Goal: Information Seeking & Learning: Learn about a topic

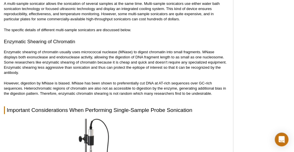
scroll to position [1597, 0]
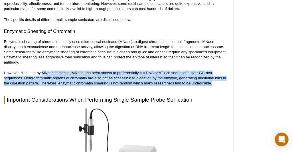
drag, startPoint x: 42, startPoint y: 51, endPoint x: 214, endPoint y: 61, distance: 171.8
click at [214, 70] on p "However, digestion by MNase is biased. MNase has been shown to preferentially c…" at bounding box center [115, 77] width 223 height 15
copy p "MNase is biased. MNase has been shown to preferentially cut DNA at AT-rich sequ…"
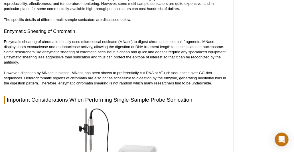
click at [206, 108] on div at bounding box center [115, 146] width 223 height 77
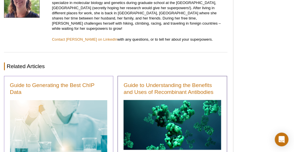
scroll to position [3480, 0]
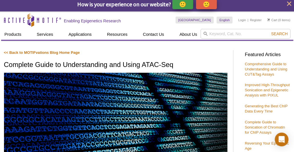
scroll to position [3, 0]
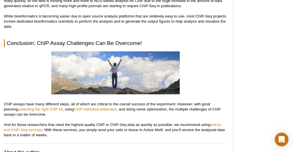
scroll to position [2161, 0]
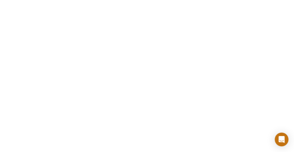
scroll to position [243, 0]
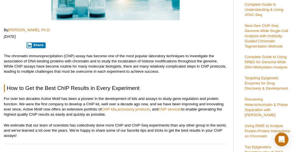
scroll to position [166, 0]
